Goal: Information Seeking & Learning: Find contact information

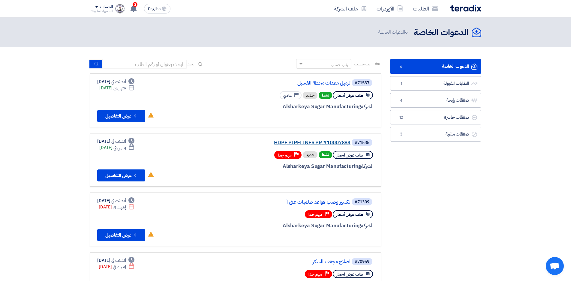
click at [292, 140] on link "HDPE PIPELINES PR #10007883" at bounding box center [290, 142] width 120 height 5
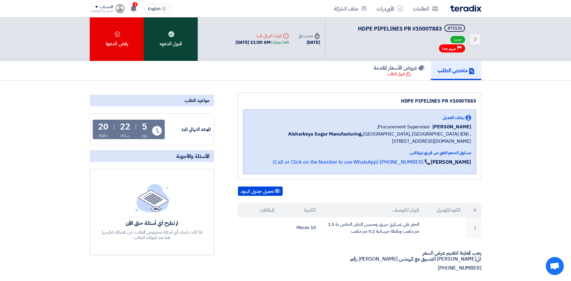
click at [178, 44] on div "قبول الدعوه" at bounding box center [171, 38] width 54 height 43
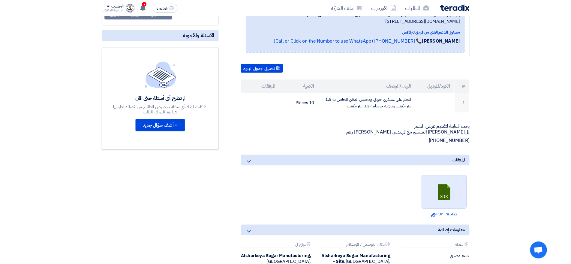
scroll to position [120, 0]
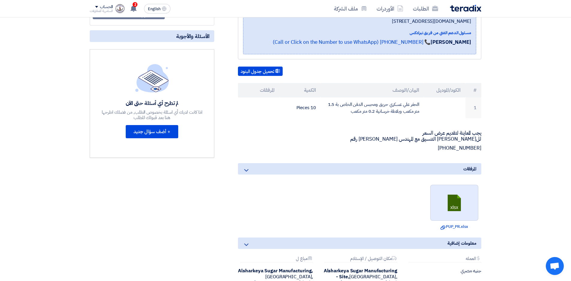
click at [447, 206] on link at bounding box center [454, 203] width 48 height 36
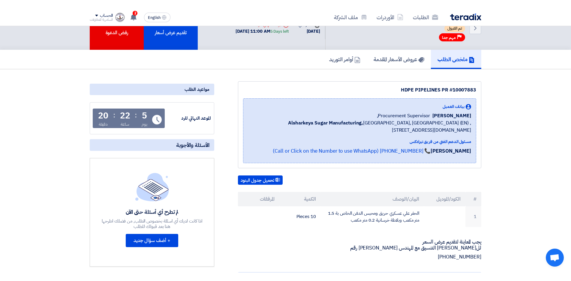
scroll to position [0, 0]
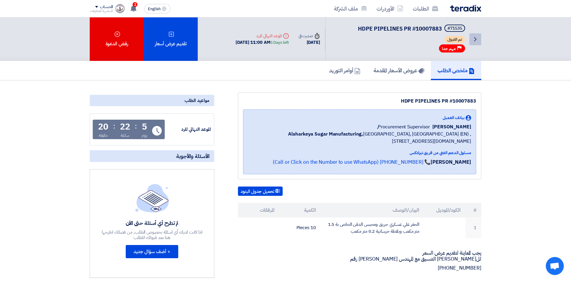
click at [472, 39] on icon "Back" at bounding box center [474, 39] width 7 height 7
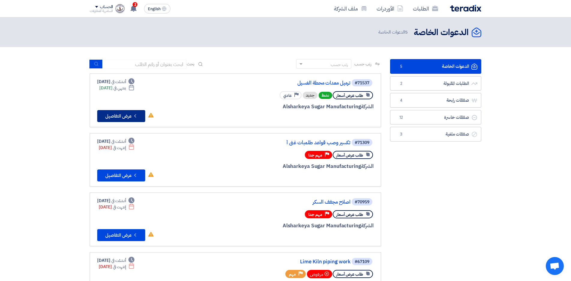
click at [124, 118] on button "Check details عرض التفاصيل" at bounding box center [121, 116] width 48 height 12
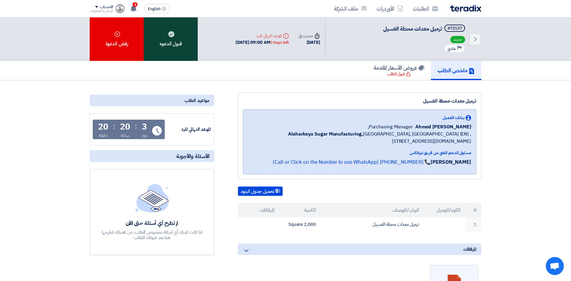
click at [172, 49] on div "قبول الدعوه" at bounding box center [171, 38] width 54 height 43
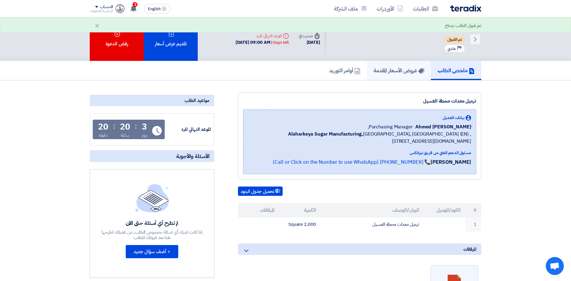
click at [385, 74] on link "عروض الأسعار المقدمة" at bounding box center [399, 70] width 64 height 19
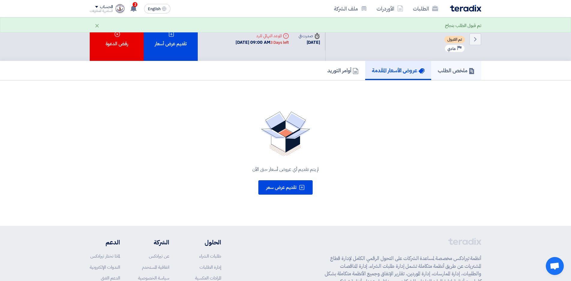
click at [443, 73] on h5 "ملخص الطلب" at bounding box center [455, 70] width 37 height 7
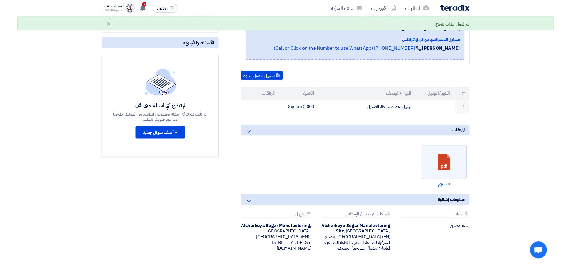
scroll to position [120, 0]
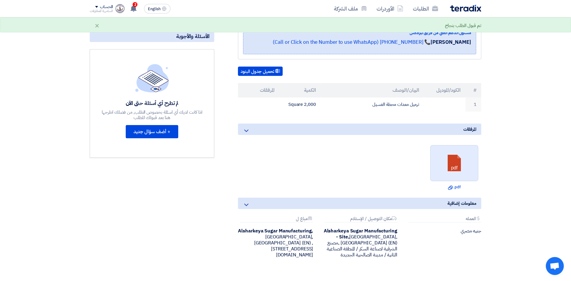
click at [460, 170] on link at bounding box center [454, 163] width 48 height 36
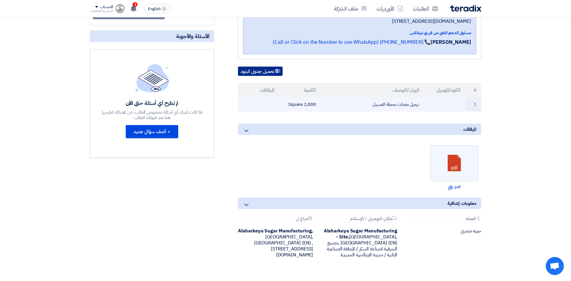
drag, startPoint x: 264, startPoint y: 72, endPoint x: 263, endPoint y: 107, distance: 35.1
click at [264, 72] on button "تحميل جدول البنود" at bounding box center [260, 72] width 45 height 10
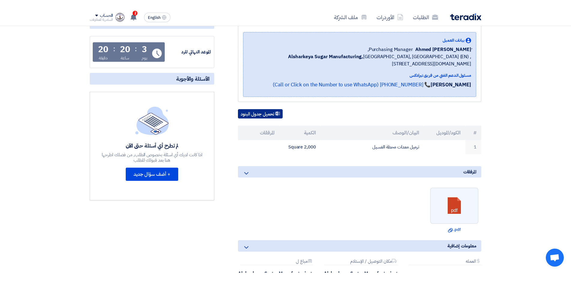
scroll to position [0, 0]
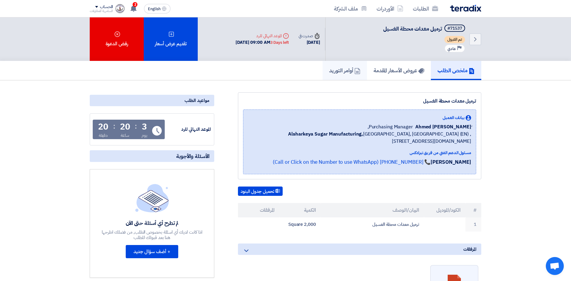
click at [342, 73] on h5 "أوامر التوريد" at bounding box center [344, 70] width 31 height 7
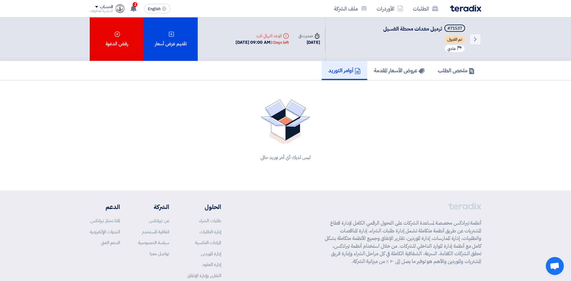
click at [462, 9] on img at bounding box center [465, 8] width 31 height 7
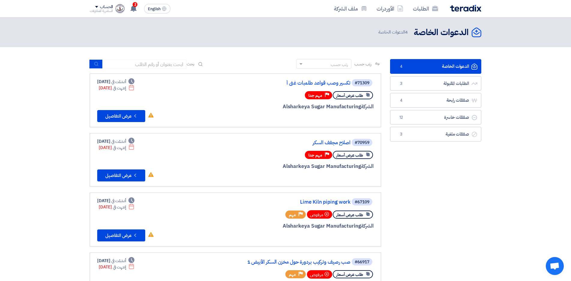
click at [442, 68] on link "الدعوات الخاصة الدعوات الخاصة 4" at bounding box center [435, 66] width 91 height 15
click at [132, 10] on use at bounding box center [133, 8] width 6 height 7
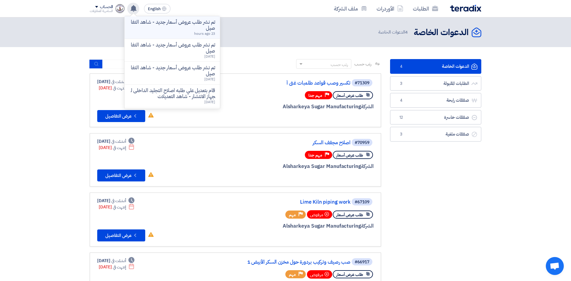
click at [178, 29] on p "تم نشر طلب عروض أسعار جديد - شاهد التفاصيل" at bounding box center [172, 25] width 86 height 12
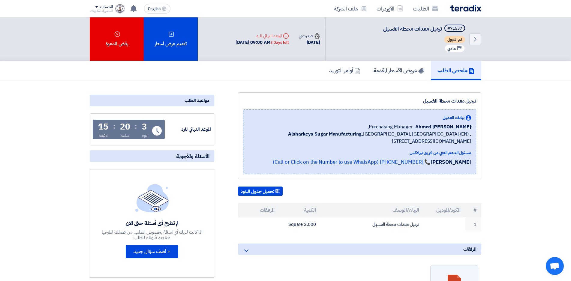
click at [476, 7] on img at bounding box center [465, 8] width 31 height 7
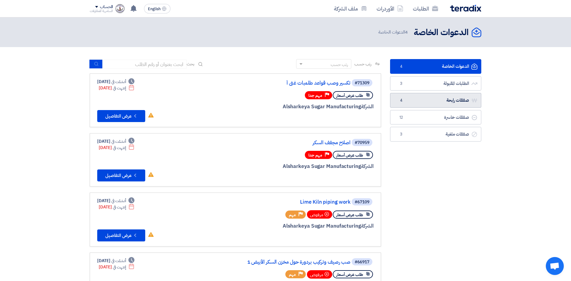
click at [446, 105] on link "صفقات رابحة صفقات رابحة 4" at bounding box center [435, 100] width 91 height 15
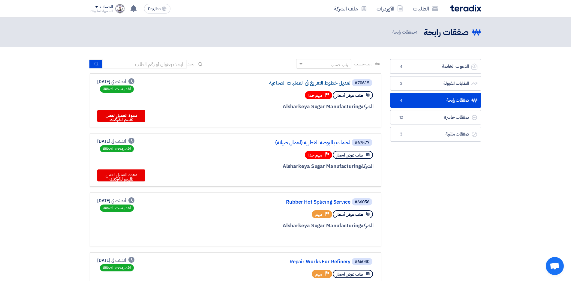
click at [294, 84] on link "تعديل خطوط التفريغ فى العمليات الصناعية" at bounding box center [290, 82] width 120 height 5
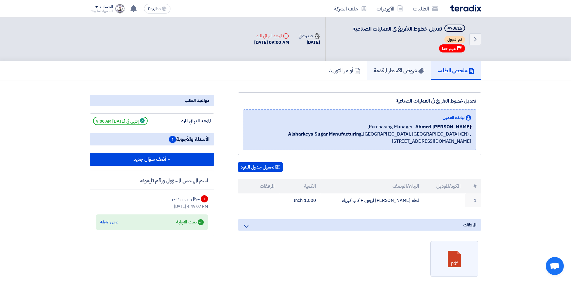
click at [383, 72] on h5 "عروض الأسعار المقدمة" at bounding box center [398, 70] width 51 height 7
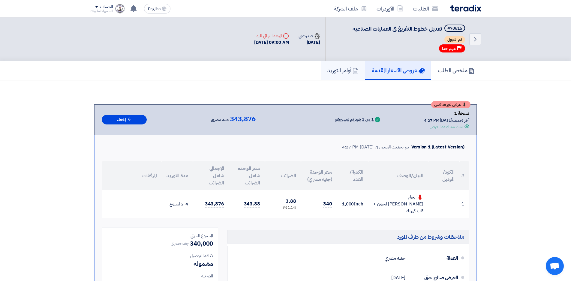
click at [337, 72] on h5 "أوامر التوريد" at bounding box center [342, 70] width 31 height 7
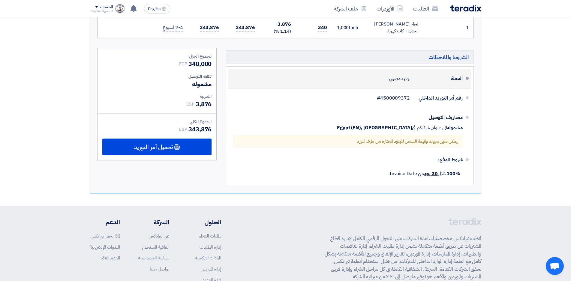
scroll to position [150, 0]
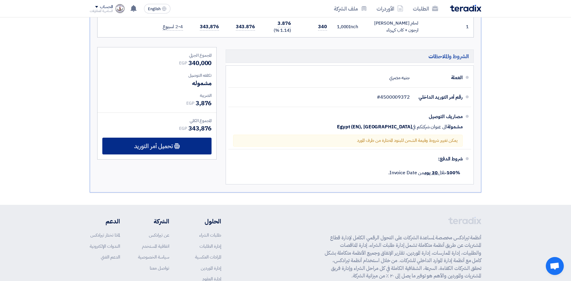
click at [168, 147] on span "تحميل أمر التوريد" at bounding box center [153, 145] width 39 height 5
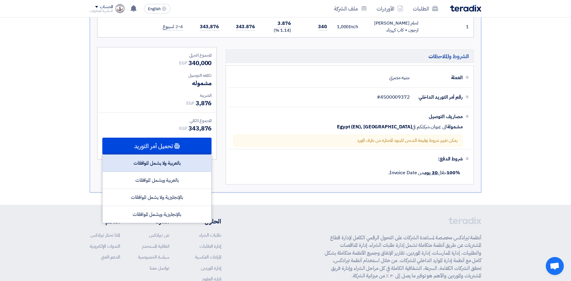
click at [169, 166] on div "بالعربية ولا يشمل الموافقات" at bounding box center [157, 163] width 109 height 17
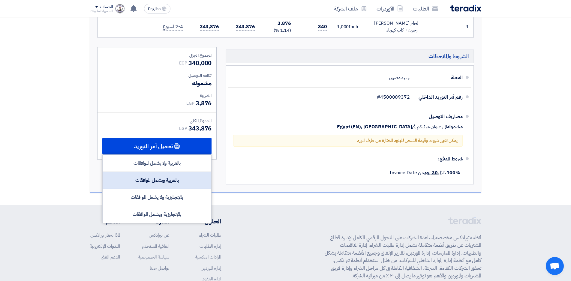
click at [177, 181] on div "بالعربية ويشمل الموافقات" at bounding box center [157, 180] width 109 height 17
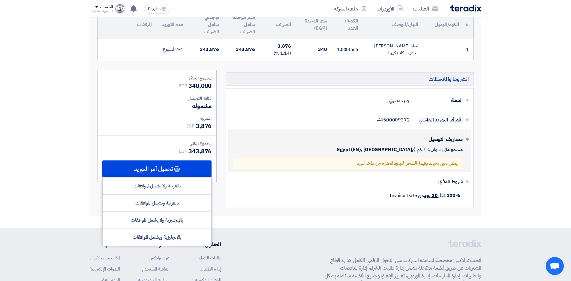
scroll to position [0, 0]
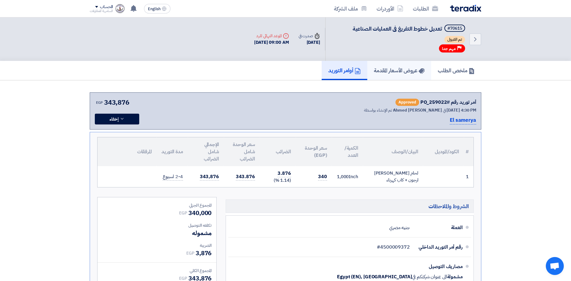
click at [388, 70] on h5 "عروض الأسعار المقدمة" at bounding box center [399, 70] width 51 height 7
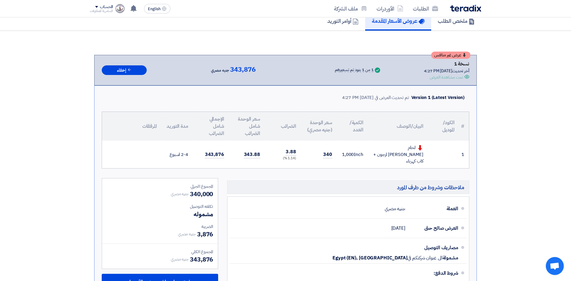
scroll to position [60, 0]
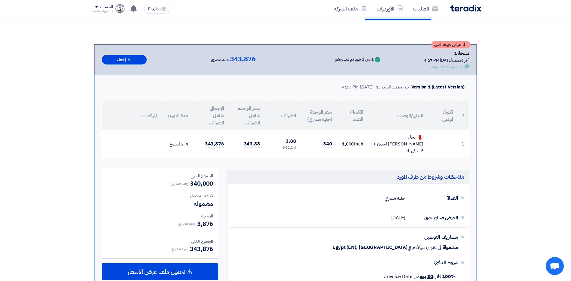
click at [291, 140] on span "3.88" at bounding box center [290, 141] width 10 height 7
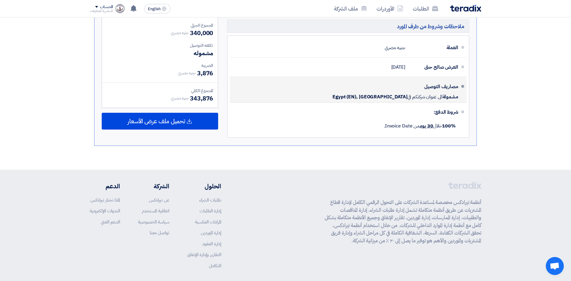
scroll to position [200, 0]
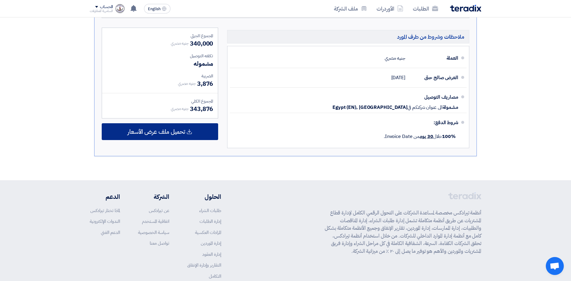
click at [165, 129] on span "تحميل ملف عرض الأسعار" at bounding box center [156, 131] width 58 height 5
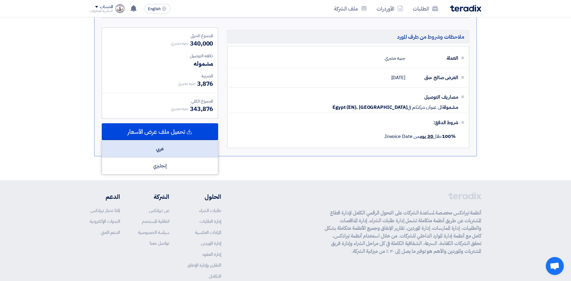
click at [166, 145] on div "عربي" at bounding box center [160, 148] width 116 height 17
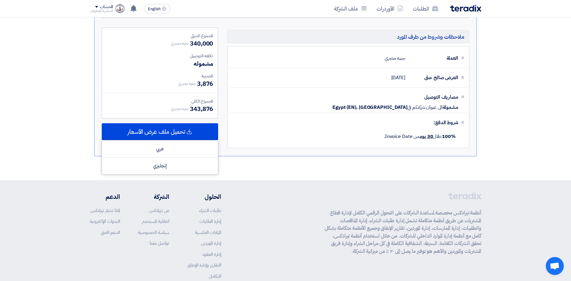
click at [297, 170] on section "عرض غير منافس نسخة 1 أخر تحديث [DATE] 4:27 PM Offer is Seen تمت مشاهدة العرض Su…" at bounding box center [285, 30] width 571 height 300
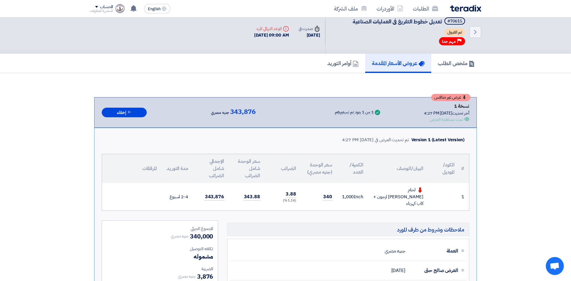
scroll to position [0, 0]
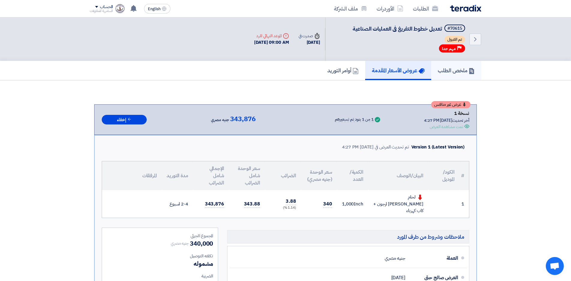
click at [449, 68] on h5 "ملخص الطلب" at bounding box center [455, 70] width 37 height 7
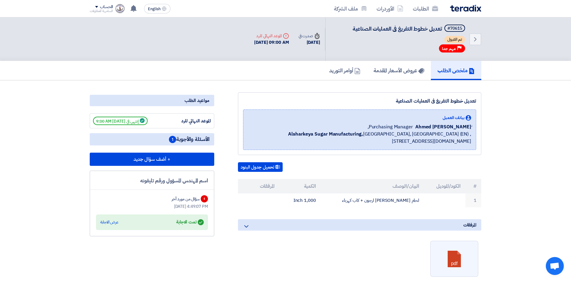
click at [464, 9] on img at bounding box center [465, 8] width 31 height 7
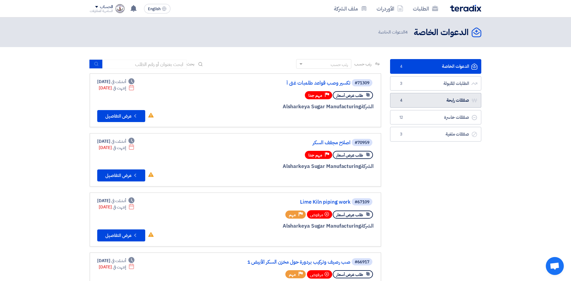
click at [451, 99] on link "صفقات رابحة صفقات رابحة 4" at bounding box center [435, 100] width 91 height 15
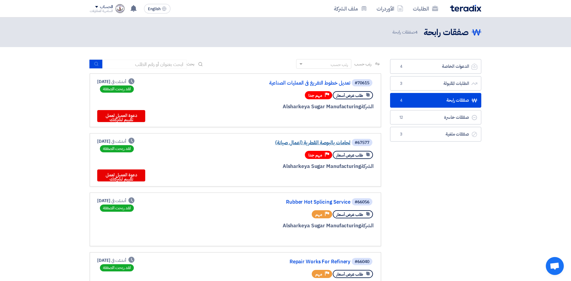
click at [329, 141] on link "لحامات بالبوصة القطرية (اعمال صيانة)" at bounding box center [290, 142] width 120 height 5
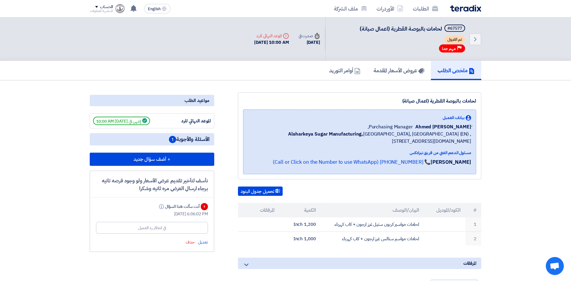
click at [470, 10] on img at bounding box center [465, 8] width 31 height 7
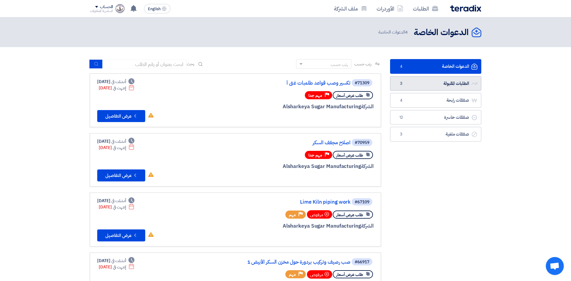
click at [429, 88] on link "الطلبات المقبولة الطلبات المقبولة 3" at bounding box center [435, 83] width 91 height 15
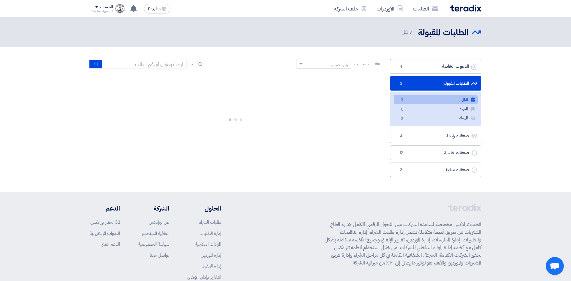
click at [432, 102] on link "الكل الكل 3" at bounding box center [435, 99] width 84 height 9
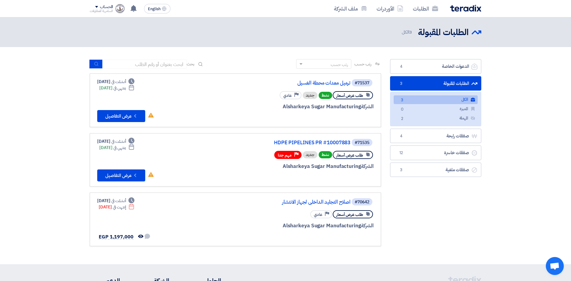
click at [505, 133] on section "الدعوات الخاصة الدعوات الخاصة 4 الطلبات المقبولة الطلبات المقبولة 3 الكل الكل 3…" at bounding box center [285, 155] width 571 height 217
click at [448, 69] on link "الدعوات الخاصة الدعوات الخاصة 4" at bounding box center [435, 66] width 91 height 15
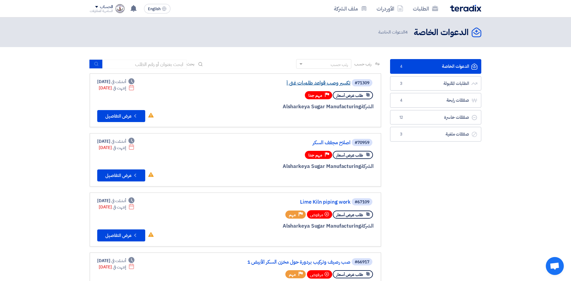
click at [323, 82] on link "تكسير وصب قواعد طلمبات غنى أ" at bounding box center [290, 82] width 120 height 5
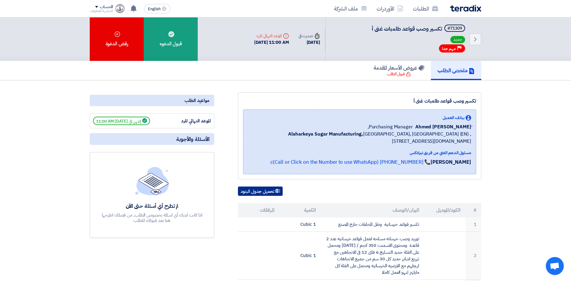
click at [264, 192] on button "تحميل جدول البنود" at bounding box center [260, 191] width 45 height 10
click at [467, 9] on img at bounding box center [465, 8] width 31 height 7
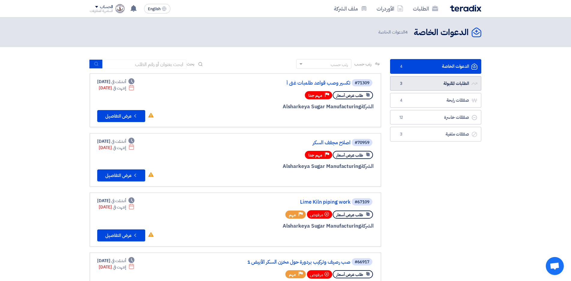
click at [446, 84] on link "الطلبات المقبولة الطلبات المقبولة 3" at bounding box center [435, 83] width 91 height 15
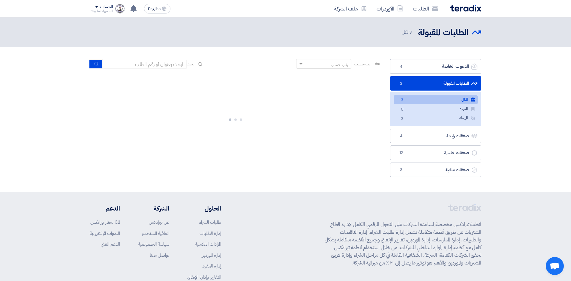
click at [443, 99] on link "الكل الكل 3" at bounding box center [435, 99] width 84 height 9
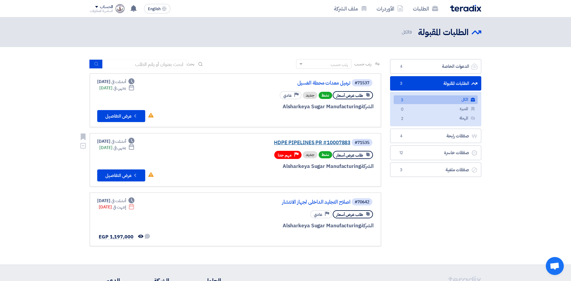
click at [310, 142] on link "HDPE PIPELINES PR #10007883" at bounding box center [290, 142] width 120 height 5
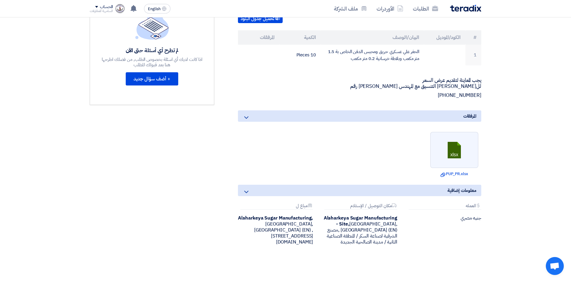
scroll to position [180, 0]
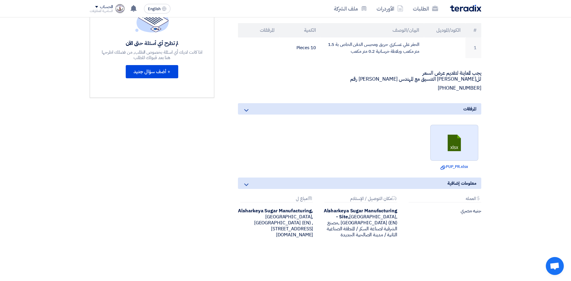
click at [460, 152] on link at bounding box center [454, 143] width 48 height 36
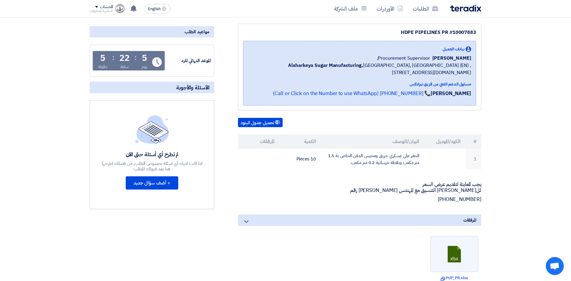
scroll to position [0, 0]
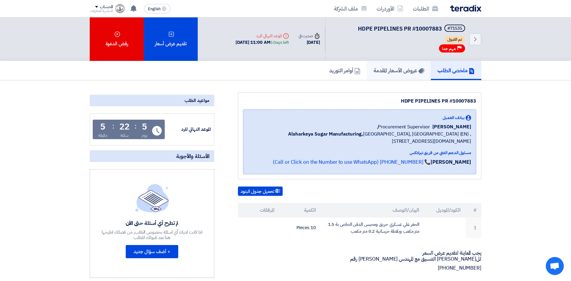
click at [403, 74] on h5 "عروض الأسعار المقدمة" at bounding box center [398, 70] width 51 height 7
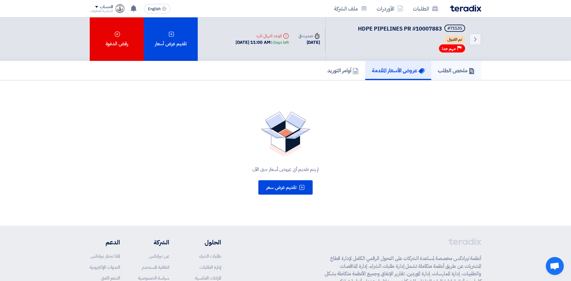
click at [452, 67] on h5 "ملخص الطلب" at bounding box center [455, 70] width 37 height 7
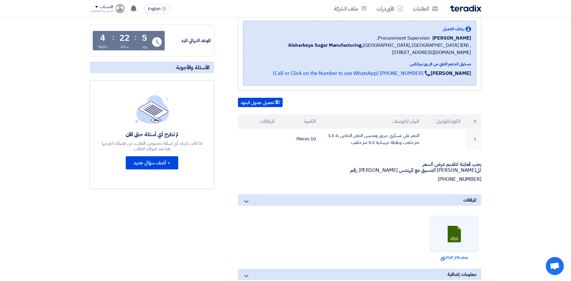
scroll to position [90, 0]
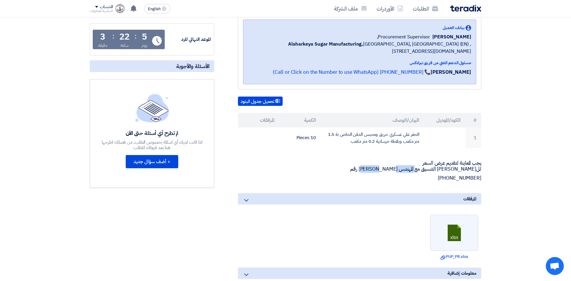
drag, startPoint x: 395, startPoint y: 169, endPoint x: 432, endPoint y: 169, distance: 36.3
click at [432, 169] on p "يجب المعاينة لتقديم عرض السعر لل[PERSON_NAME] التنسيق مع المهندس [PERSON_NAME] …" at bounding box center [359, 166] width 243 height 12
click at [446, 178] on p "[PHONE_NUMBER]" at bounding box center [359, 178] width 243 height 6
click at [456, 180] on p "[PHONE_NUMBER]" at bounding box center [359, 178] width 243 height 6
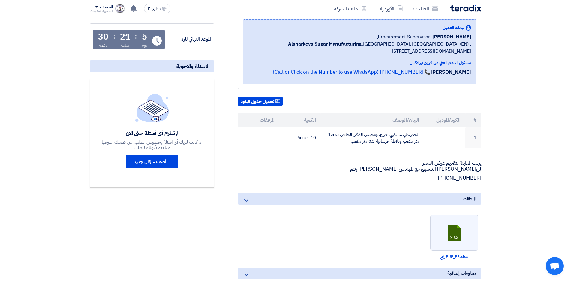
click at [508, 182] on section "HDPE PIPELINES PR #10007883 بيانات العميل [PERSON_NAME] Procurement Supervisor,…" at bounding box center [285, 180] width 571 height 380
click at [507, 181] on section "HDPE PIPELINES PR #10007883 بيانات العميل [PERSON_NAME] Procurement Supervisor,…" at bounding box center [285, 180] width 571 height 380
click at [207, 204] on div "مواعيد الطلب الموعد النهائي للرد Time Remaining 5 يوم : 21 ساعة : 28 دقيقة الأس…" at bounding box center [151, 172] width 133 height 340
